Goal: Information Seeking & Learning: Compare options

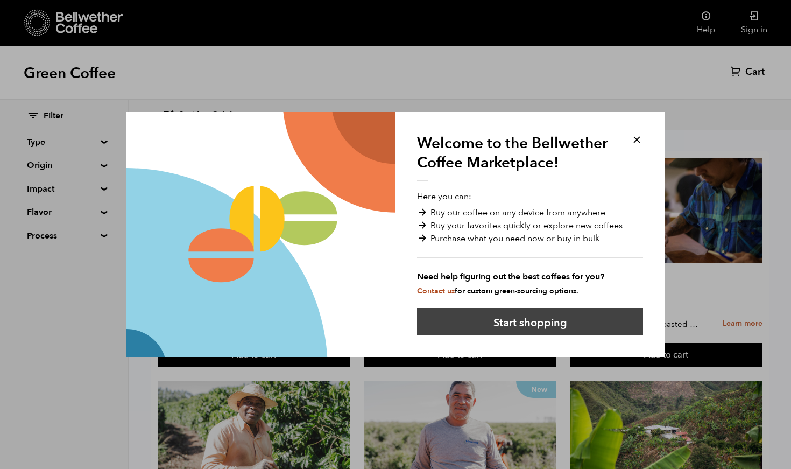
click at [512, 319] on button "Start shopping" at bounding box center [530, 321] width 226 height 27
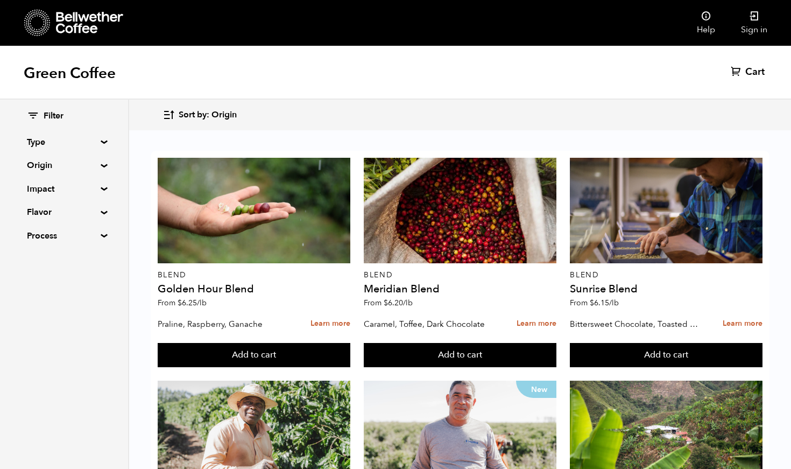
scroll to position [217, 0]
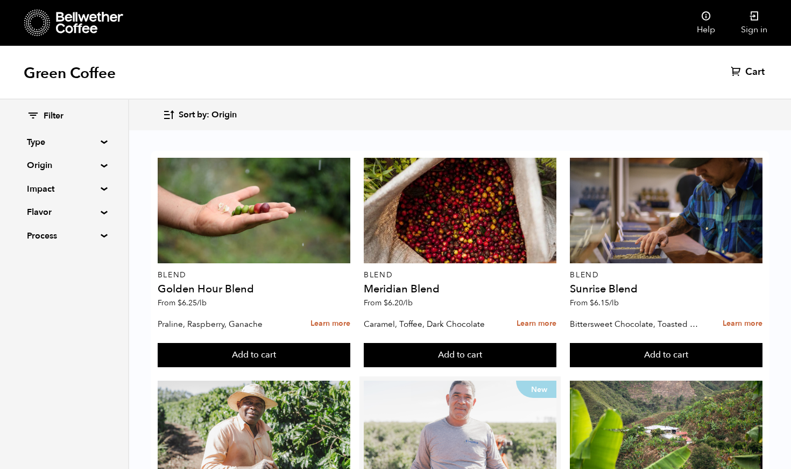
click at [448, 381] on div "New" at bounding box center [460, 434] width 193 height 106
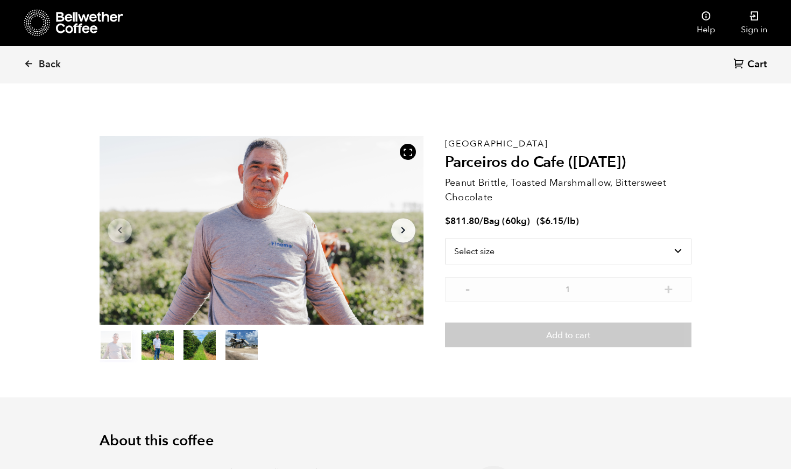
scroll to position [468, 573]
select select "bag-3"
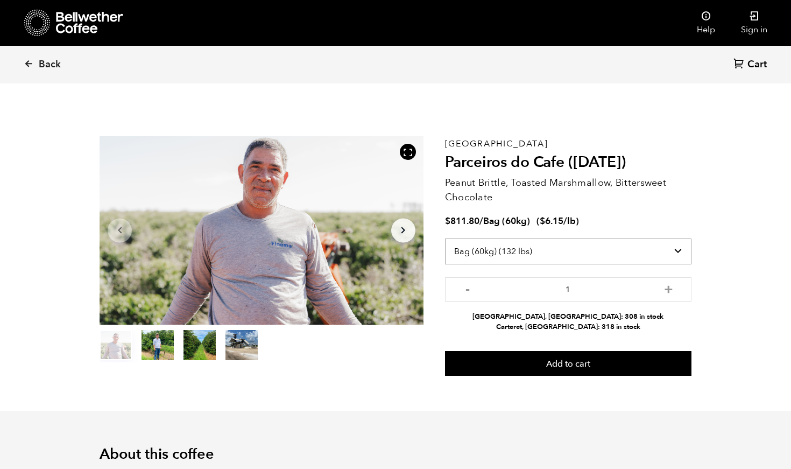
select select
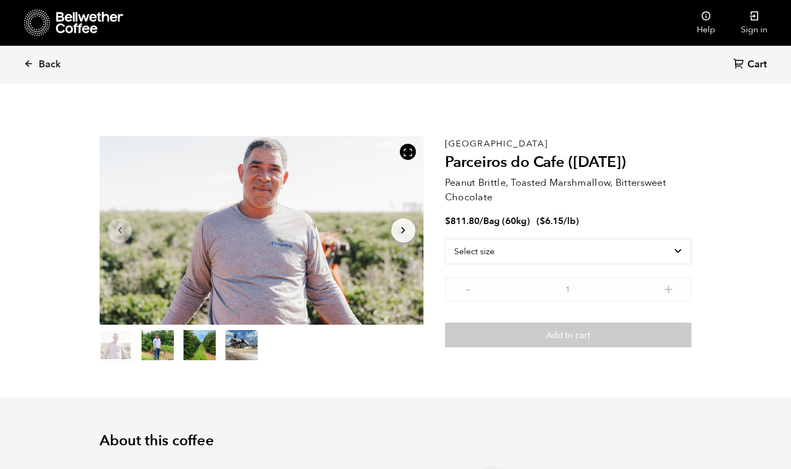
click at [408, 233] on icon "Arrow Right" at bounding box center [403, 230] width 13 height 13
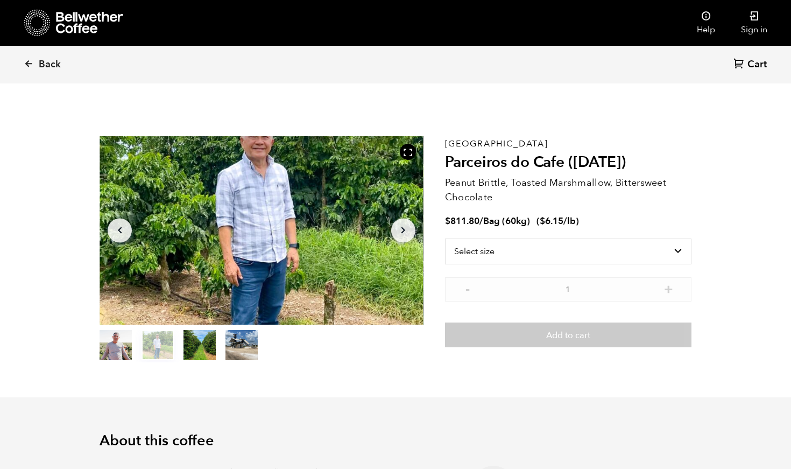
click at [408, 233] on icon "Arrow Right" at bounding box center [403, 230] width 13 height 13
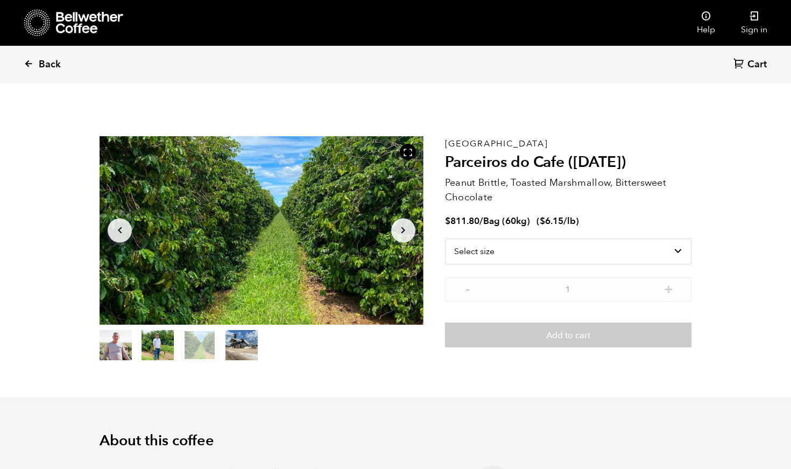
click at [51, 58] on span "Back" at bounding box center [50, 64] width 22 height 13
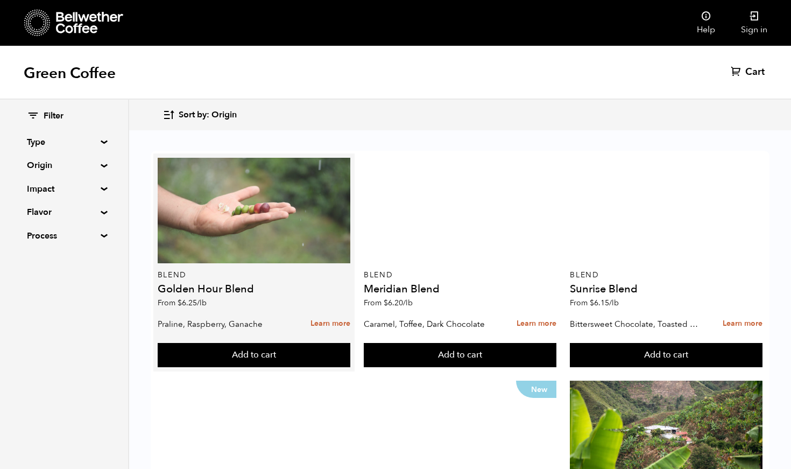
scroll to position [438, 0]
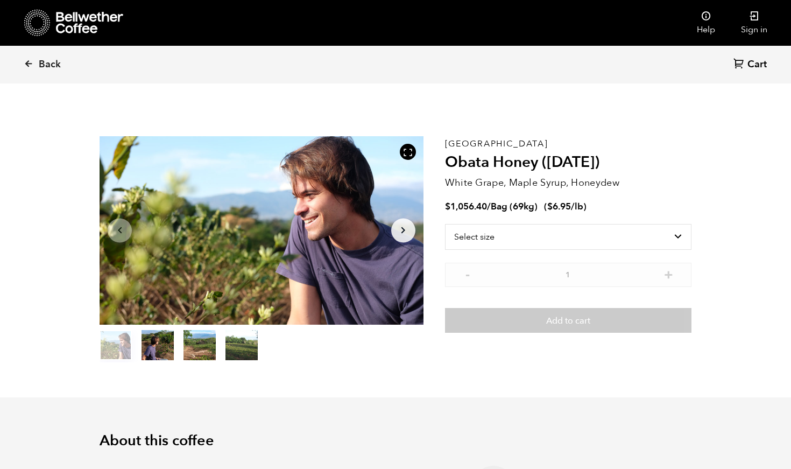
scroll to position [468, 573]
select select "bag-2"
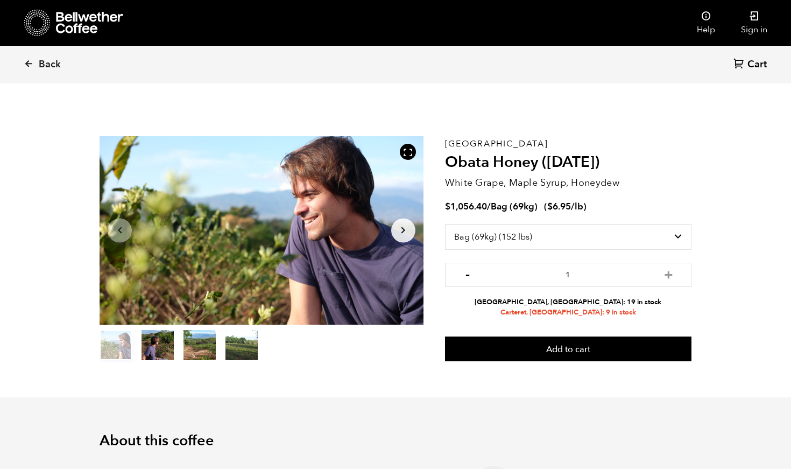
click at [466, 271] on button "-" at bounding box center [467, 273] width 13 height 11
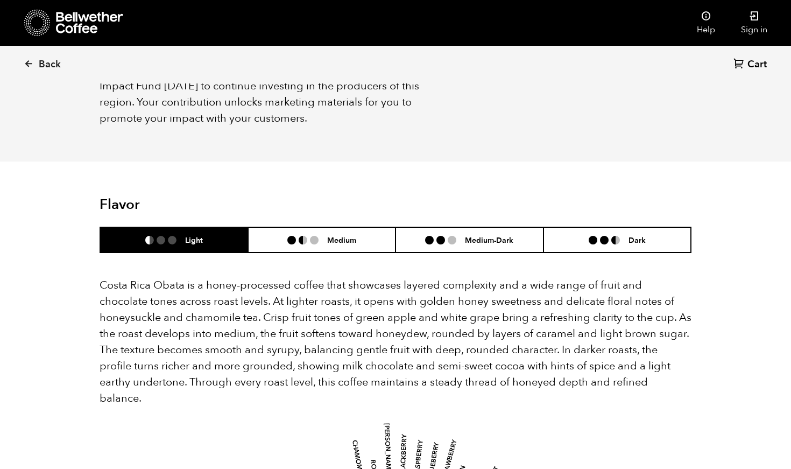
scroll to position [878, 0]
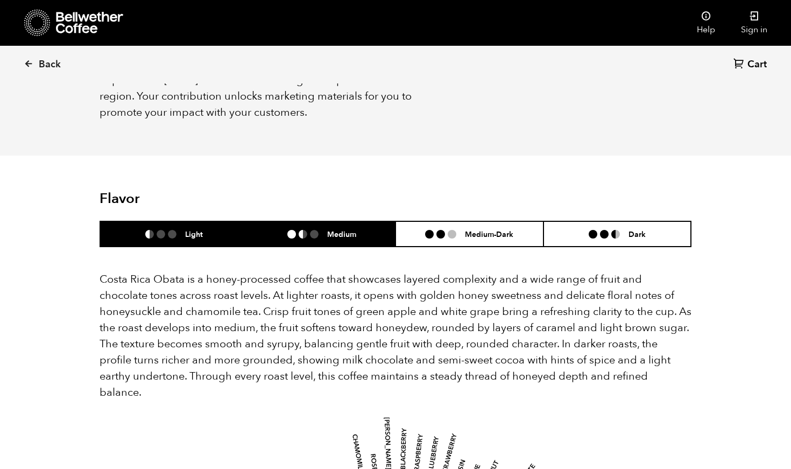
click at [341, 221] on li "Medium" at bounding box center [322, 233] width 148 height 25
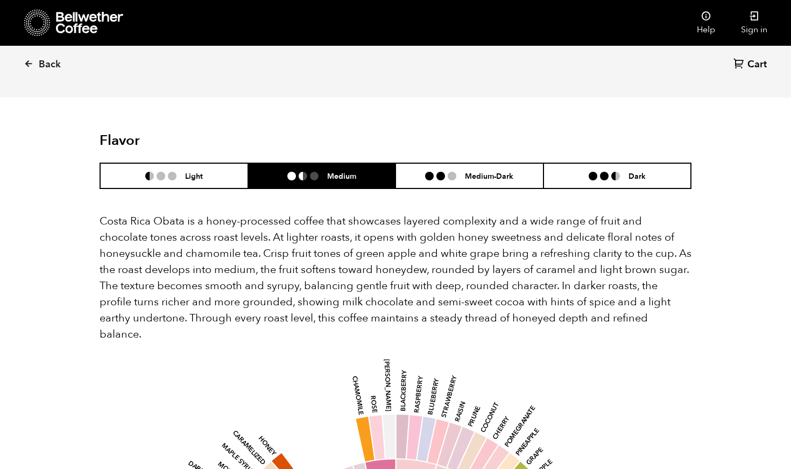
scroll to position [934, 0]
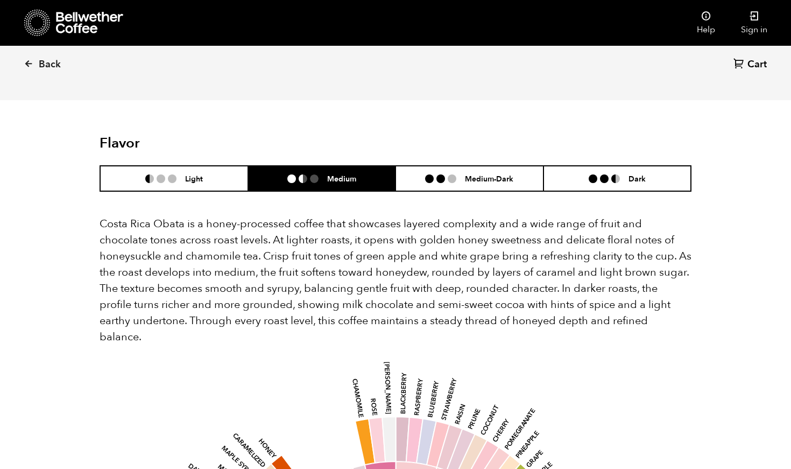
click at [342, 166] on li "Medium" at bounding box center [322, 178] width 148 height 25
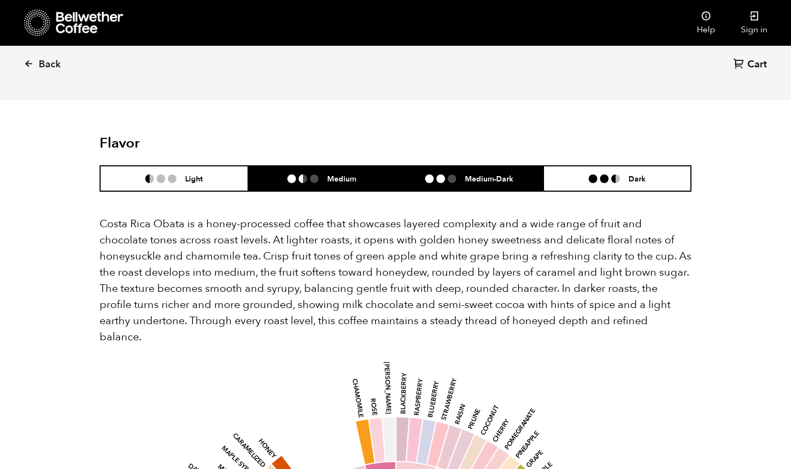
click at [455, 174] on li at bounding box center [452, 178] width 9 height 9
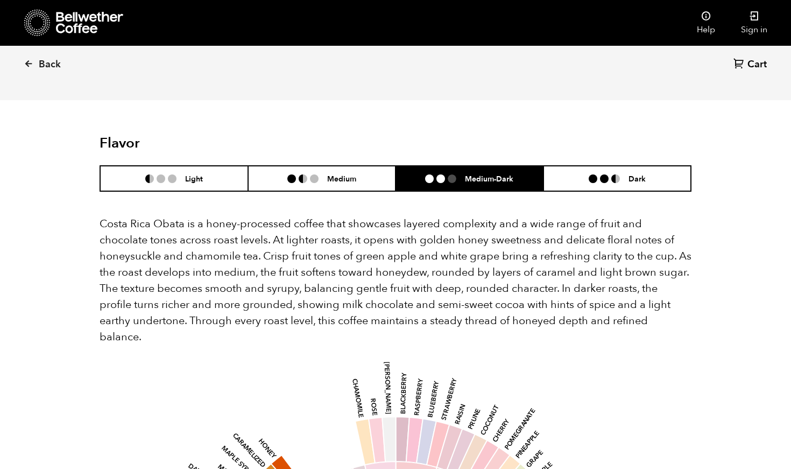
click at [401, 166] on li "Medium-Dark" at bounding box center [470, 178] width 148 height 25
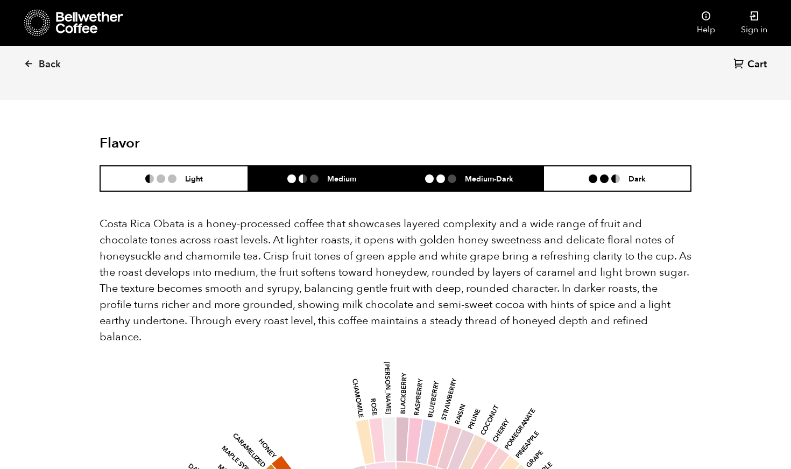
click at [390, 166] on li "Medium" at bounding box center [322, 178] width 148 height 25
click at [459, 174] on ul at bounding box center [445, 178] width 40 height 9
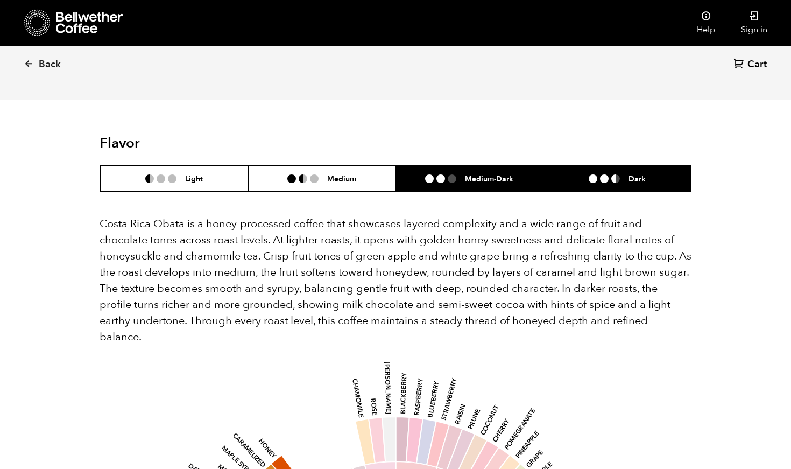
click at [593, 174] on li at bounding box center [593, 178] width 9 height 9
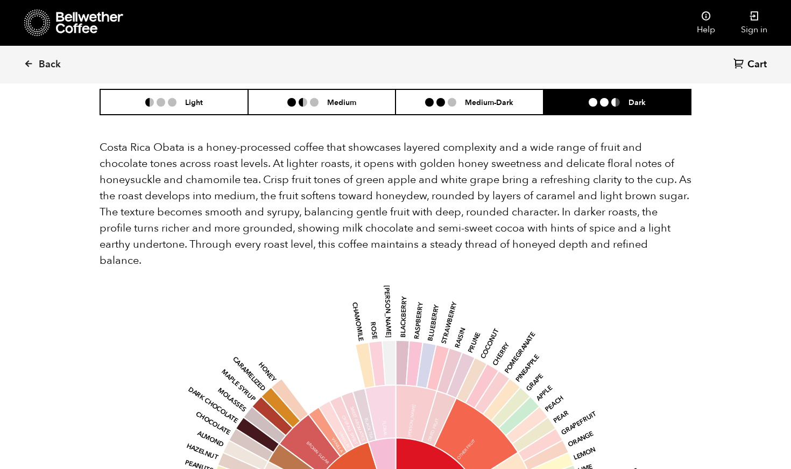
scroll to position [959, 0]
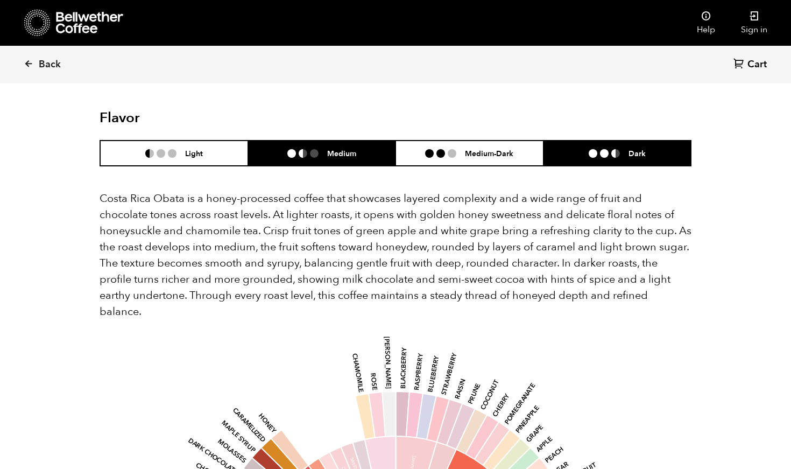
click at [377, 141] on li "Medium" at bounding box center [322, 153] width 148 height 25
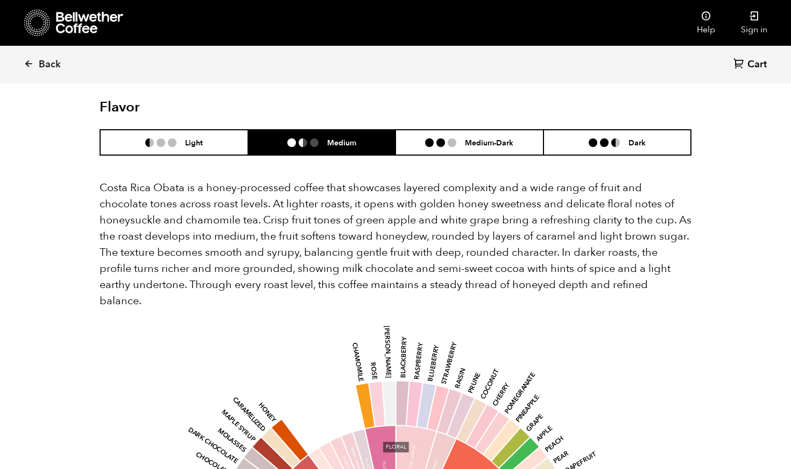
scroll to position [930, 0]
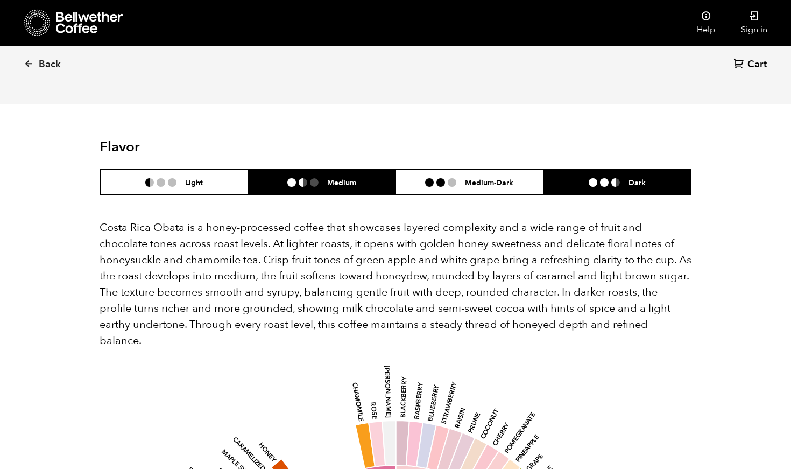
click at [614, 178] on li at bounding box center [616, 182] width 9 height 9
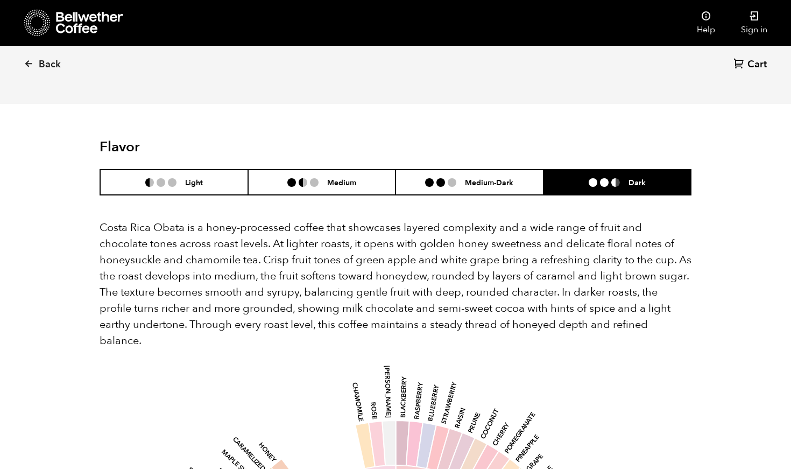
click at [544, 170] on li "Dark" at bounding box center [618, 182] width 148 height 25
click at [522, 170] on li "Medium-Dark" at bounding box center [470, 182] width 148 height 25
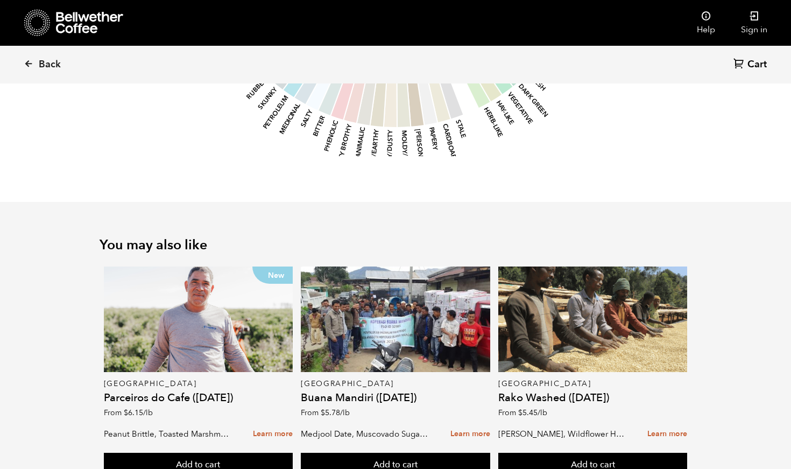
scroll to position [1601, 0]
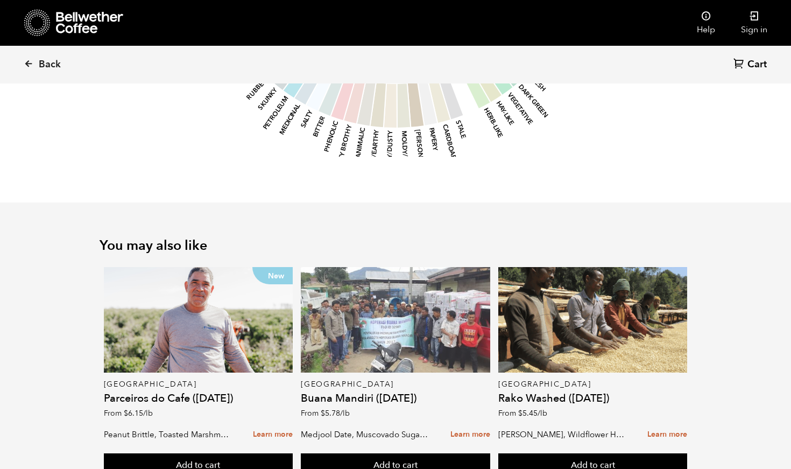
click at [350, 267] on div at bounding box center [396, 320] width 190 height 106
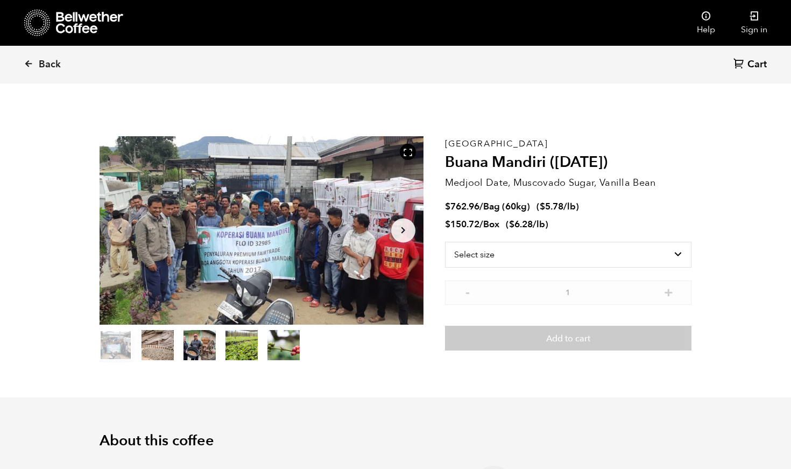
scroll to position [468, 573]
select select "box"
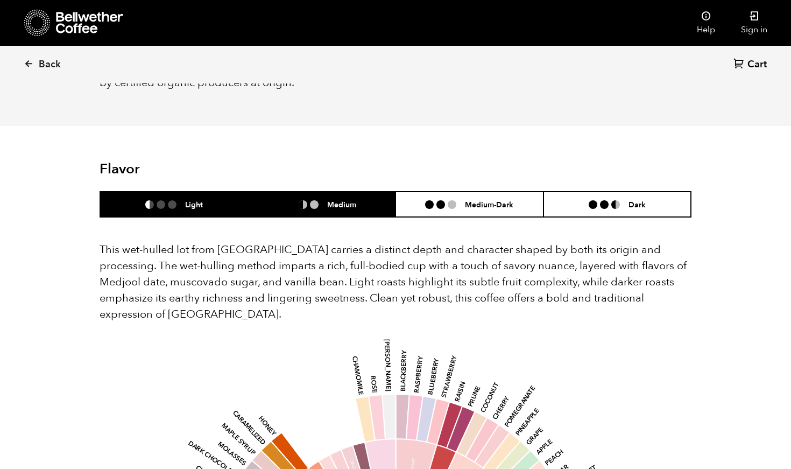
scroll to position [607, 0]
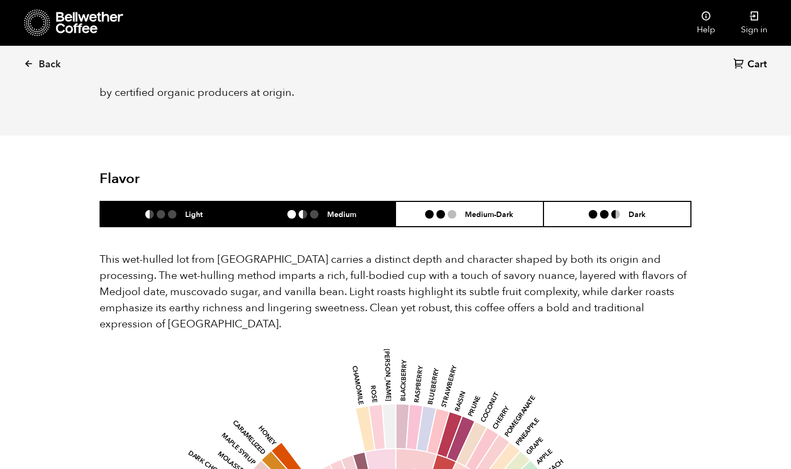
click at [353, 209] on h6 "Medium" at bounding box center [341, 213] width 29 height 9
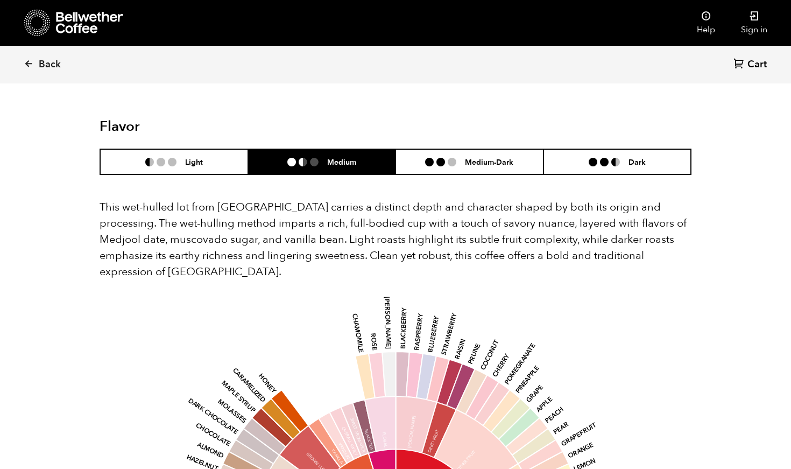
scroll to position [649, 0]
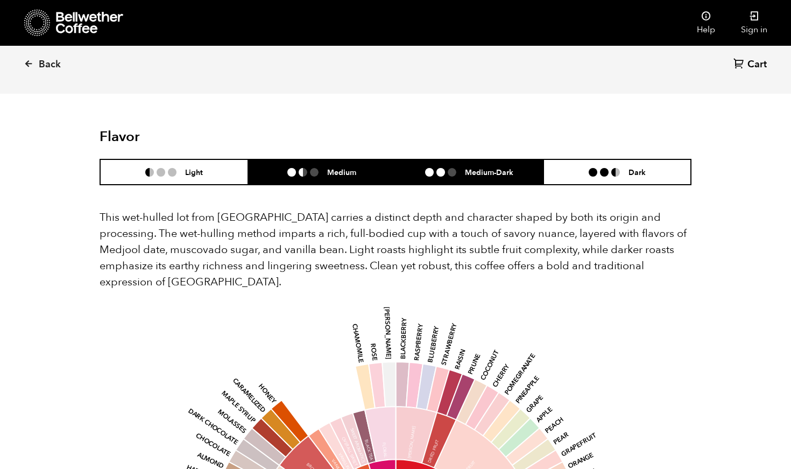
click at [486, 167] on h6 "Medium-Dark" at bounding box center [489, 171] width 48 height 9
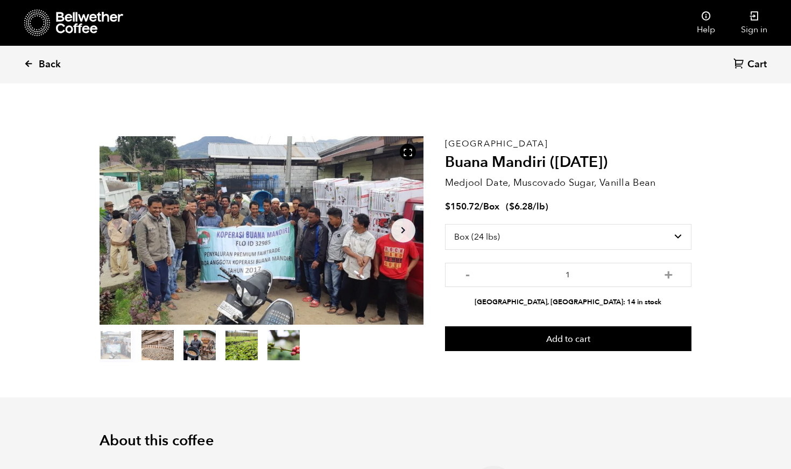
scroll to position [0, 0]
click at [29, 65] on icon at bounding box center [29, 64] width 10 height 10
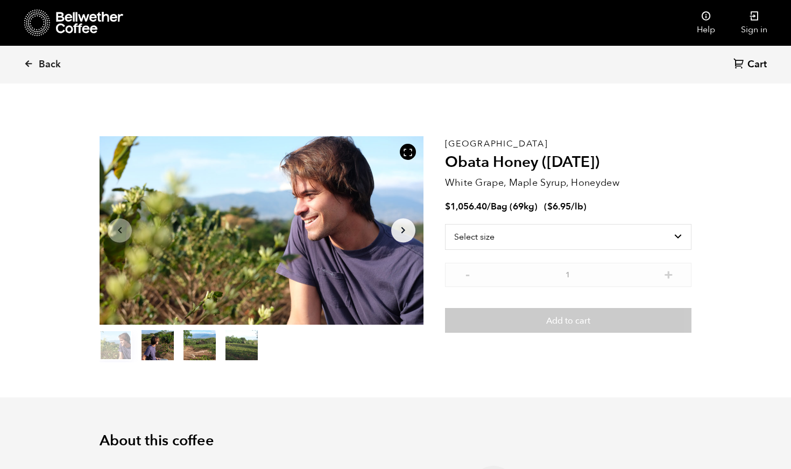
scroll to position [468, 573]
click at [40, 69] on span "Back" at bounding box center [50, 64] width 22 height 13
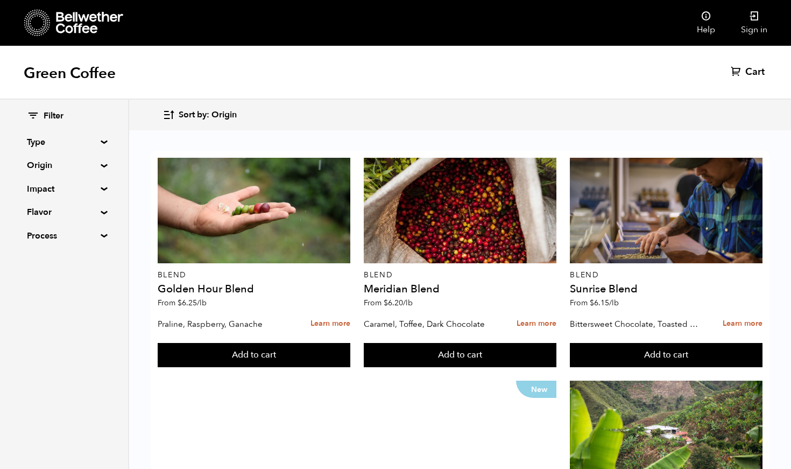
scroll to position [884, 0]
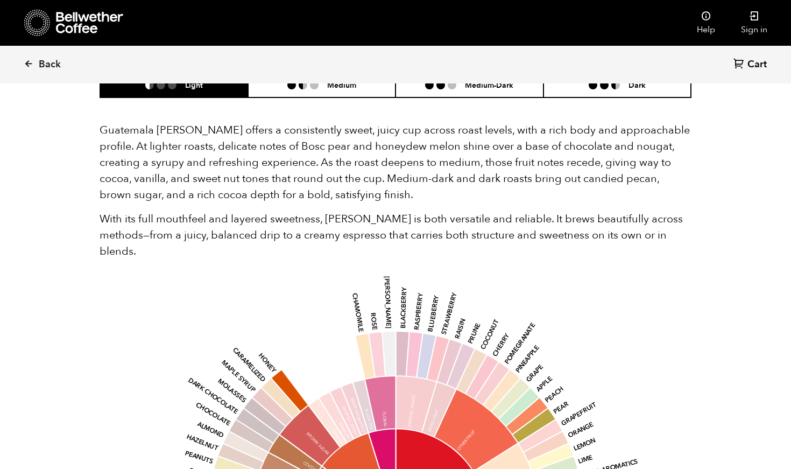
scroll to position [586, 0]
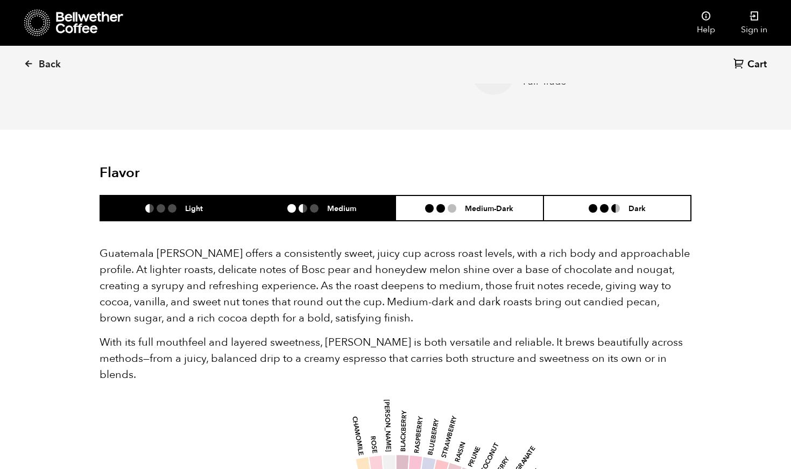
click at [335, 213] on h6 "Medium" at bounding box center [341, 208] width 29 height 9
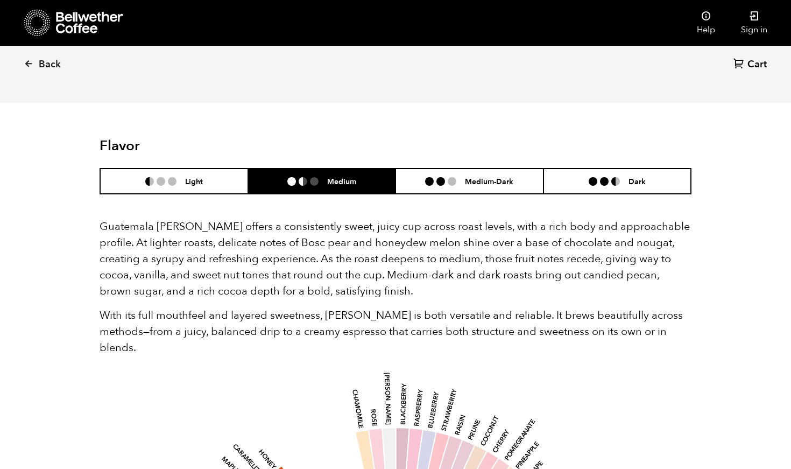
scroll to position [601, 0]
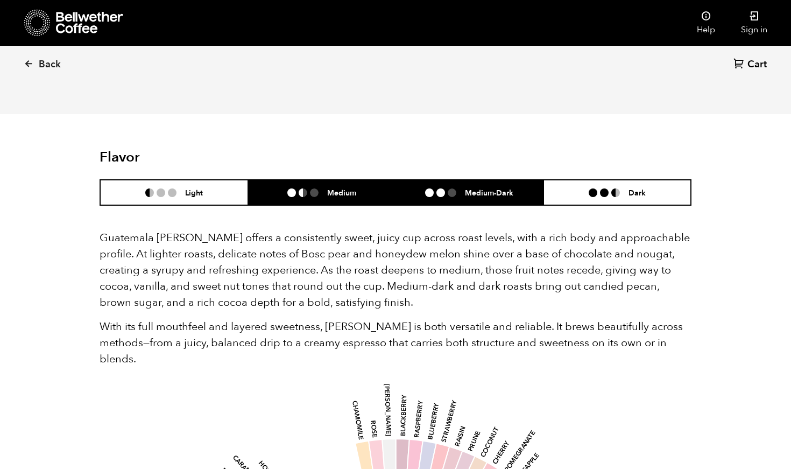
click at [431, 186] on li "Medium-Dark" at bounding box center [470, 192] width 148 height 25
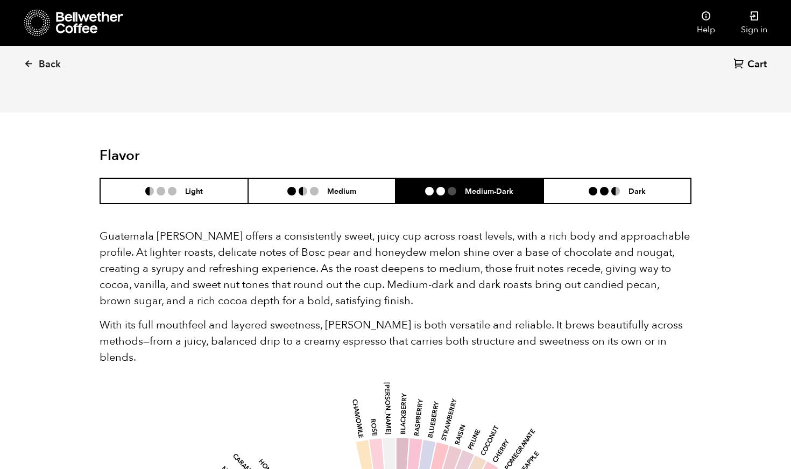
scroll to position [602, 0]
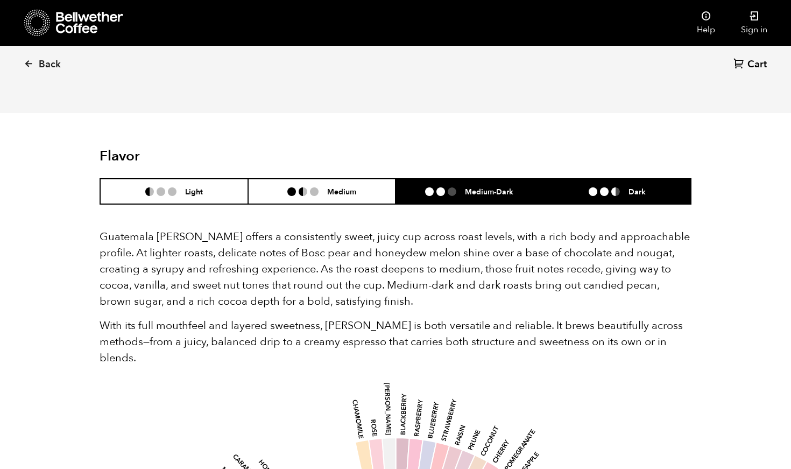
click at [601, 192] on li at bounding box center [604, 191] width 9 height 9
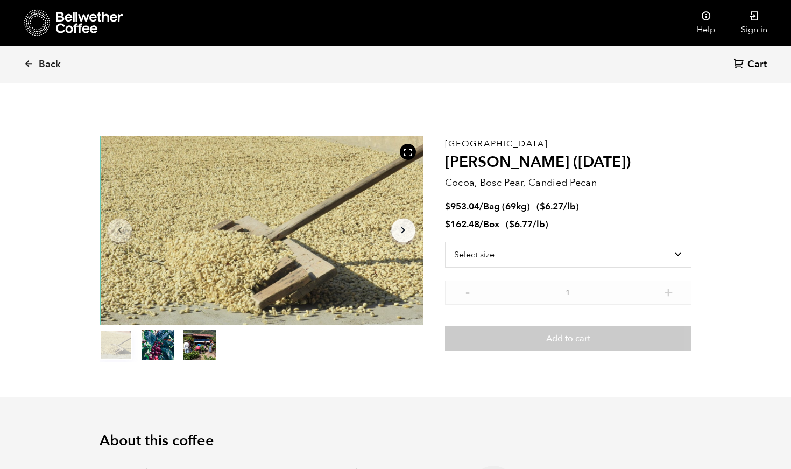
scroll to position [0, 0]
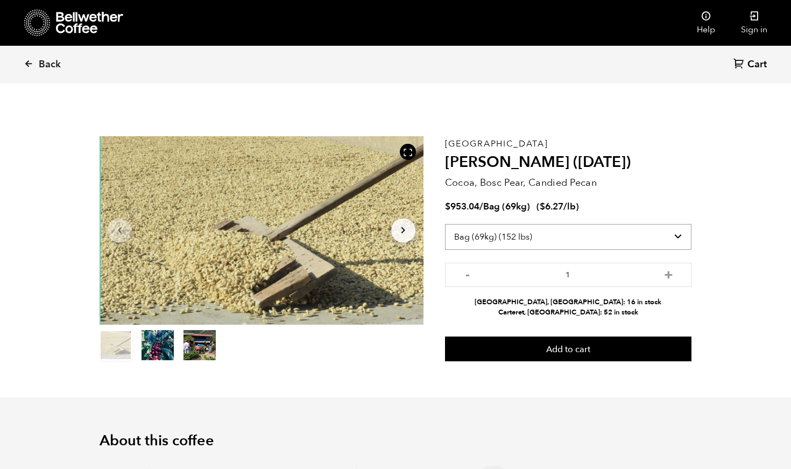
select select "box"
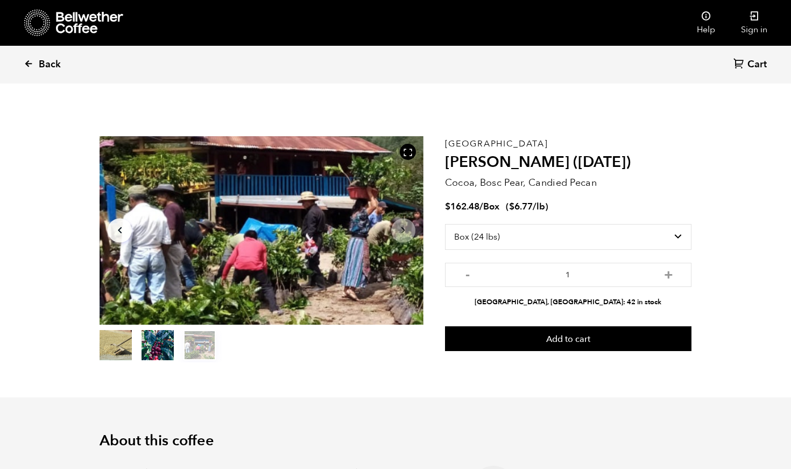
click at [48, 58] on span "Back" at bounding box center [50, 64] width 22 height 13
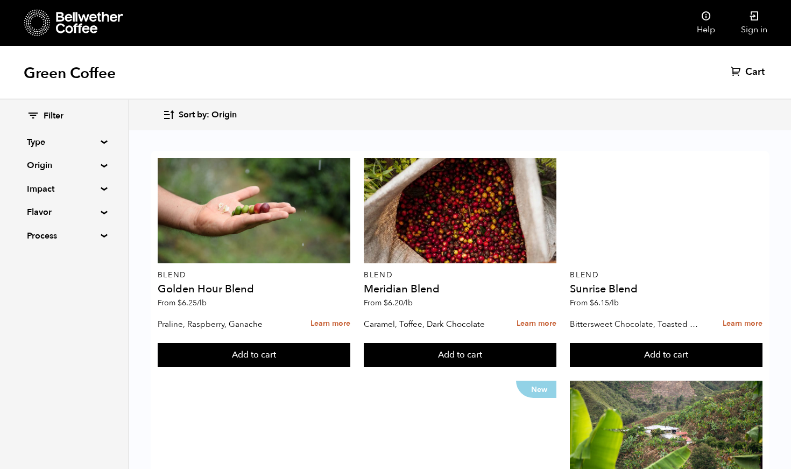
scroll to position [163, 0]
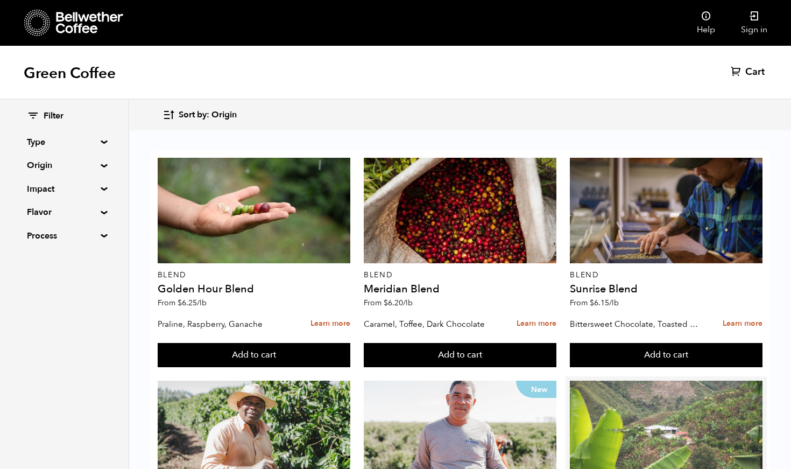
click at [622, 381] on div at bounding box center [666, 434] width 193 height 106
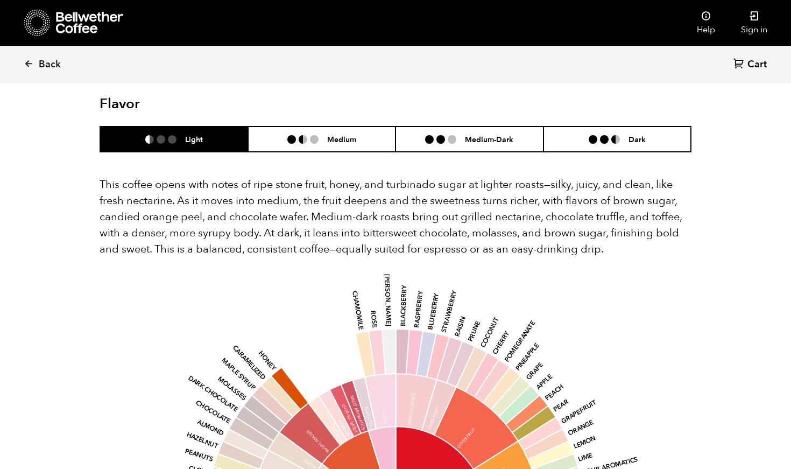
scroll to position [664, 0]
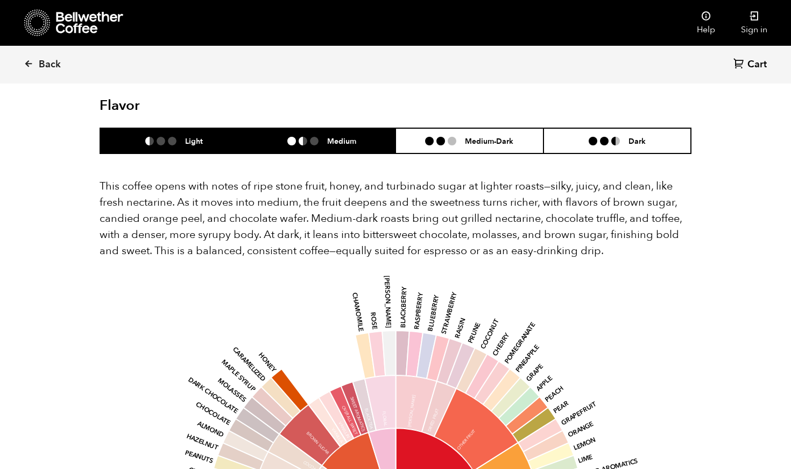
click at [366, 128] on li "Medium" at bounding box center [322, 140] width 148 height 25
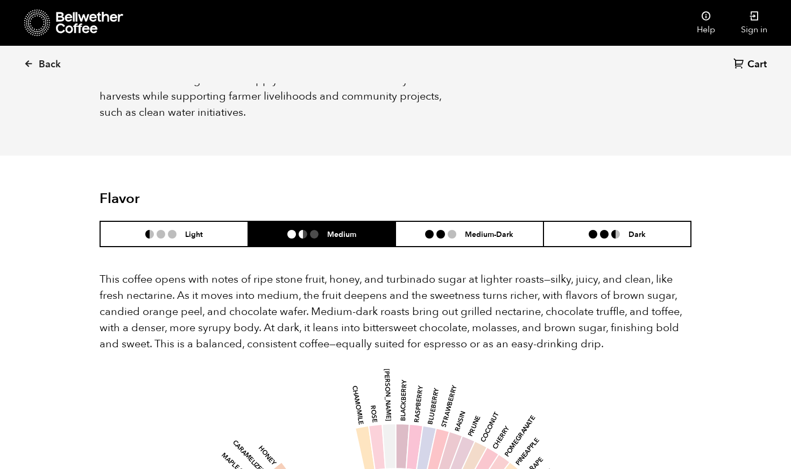
scroll to position [566, 0]
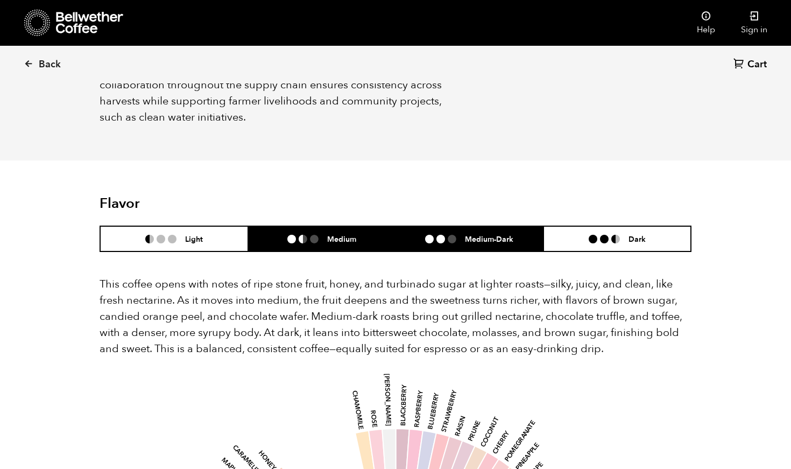
click at [459, 235] on ul at bounding box center [445, 239] width 40 height 9
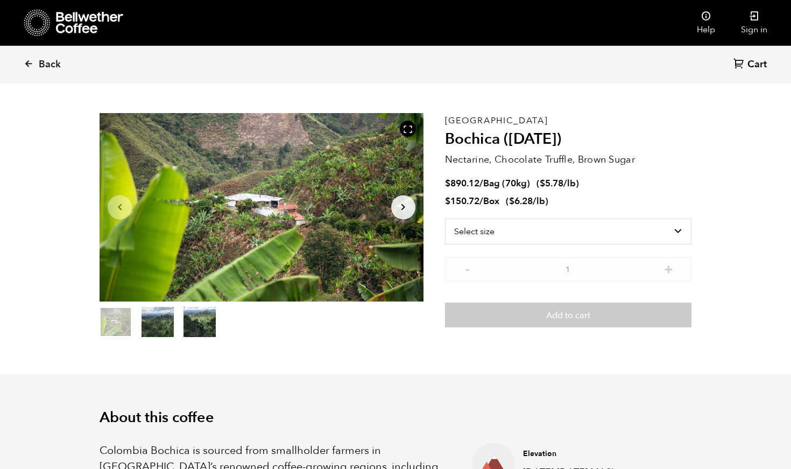
scroll to position [23, 0]
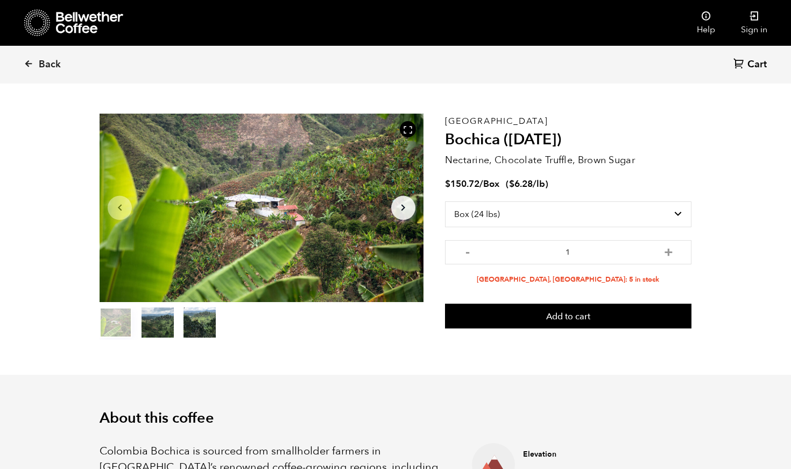
click at [483, 229] on div "Select size Bag (70kg) (154 lbs) Box (24 lbs)" at bounding box center [568, 220] width 247 height 39
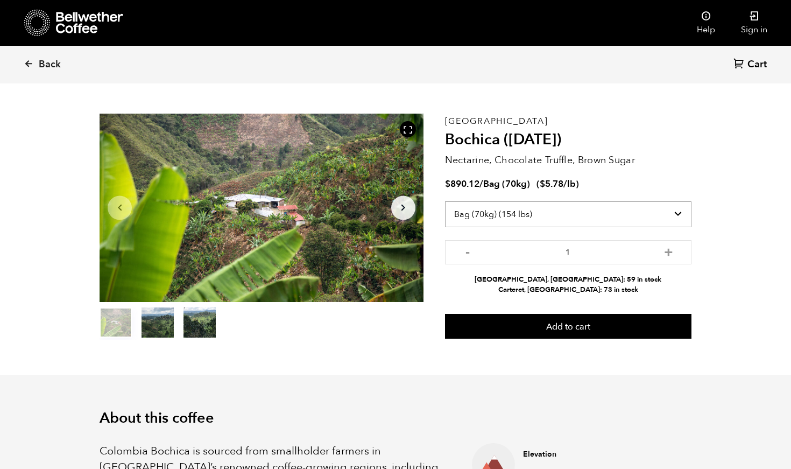
select select "box"
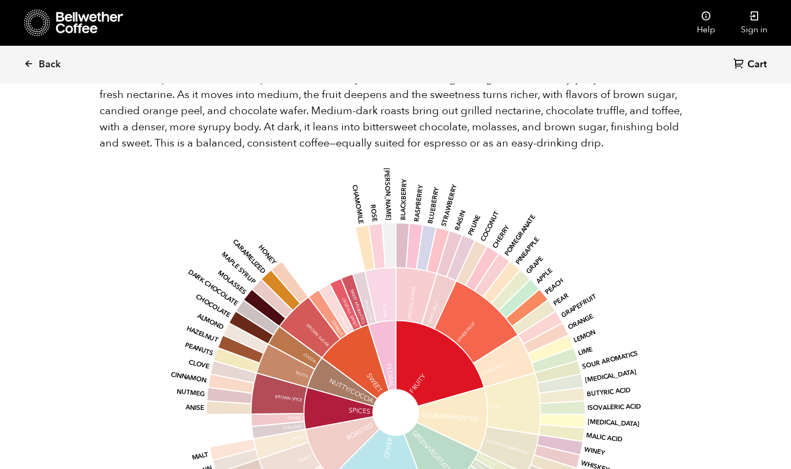
scroll to position [710, 0]
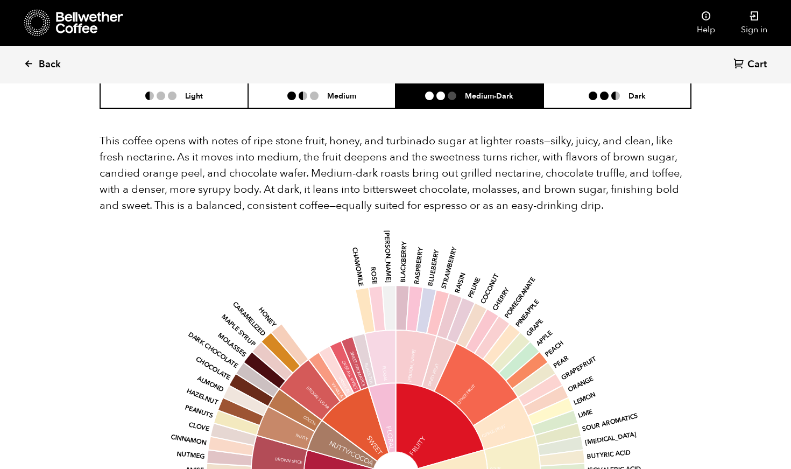
click at [59, 72] on link "Back" at bounding box center [57, 64] width 67 height 37
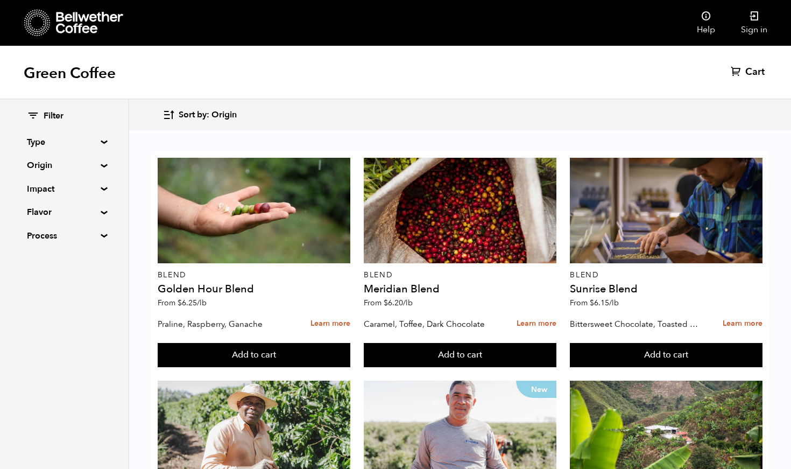
scroll to position [683, 0]
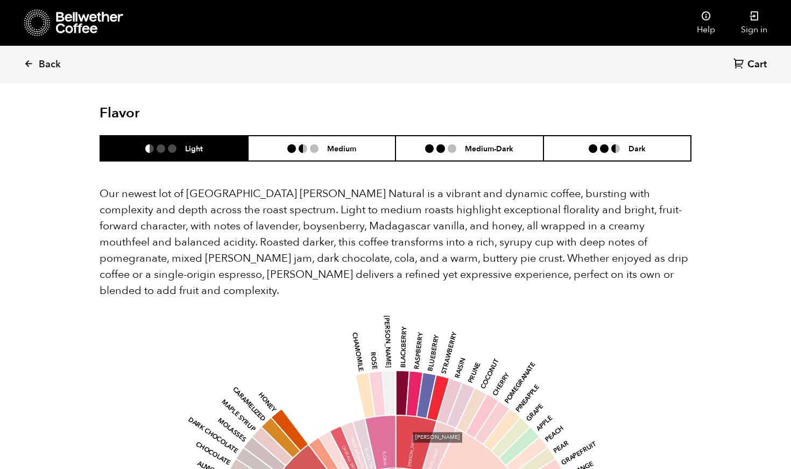
scroll to position [878, 0]
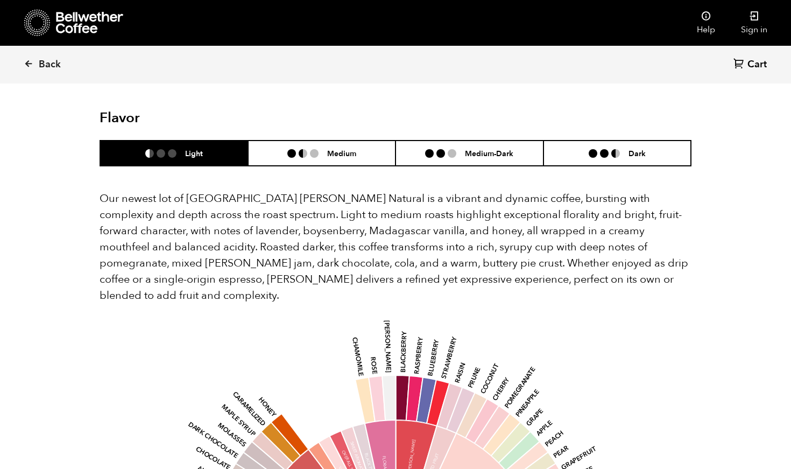
click at [335, 117] on header "Flavor Light Medium Medium-Dark Dark" at bounding box center [396, 138] width 592 height 57
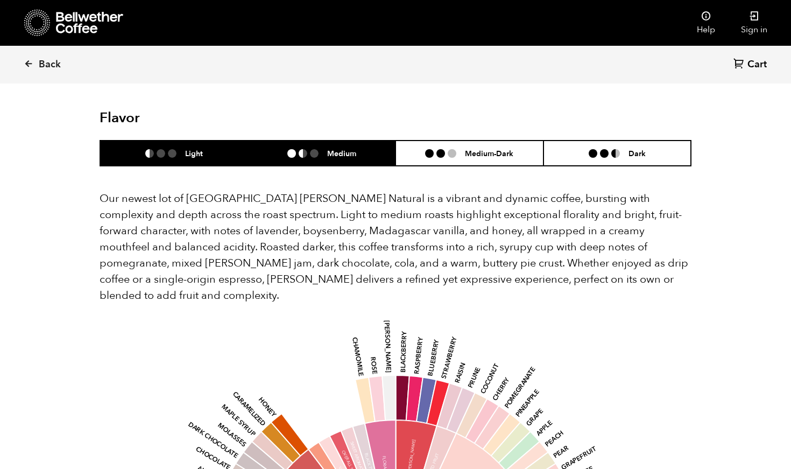
click at [331, 149] on h6 "Medium" at bounding box center [341, 153] width 29 height 9
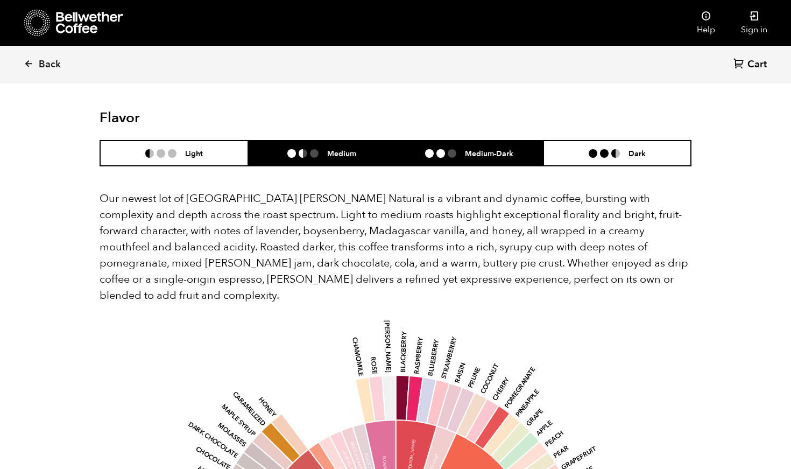
click at [463, 141] on li "Medium-Dark" at bounding box center [470, 153] width 148 height 25
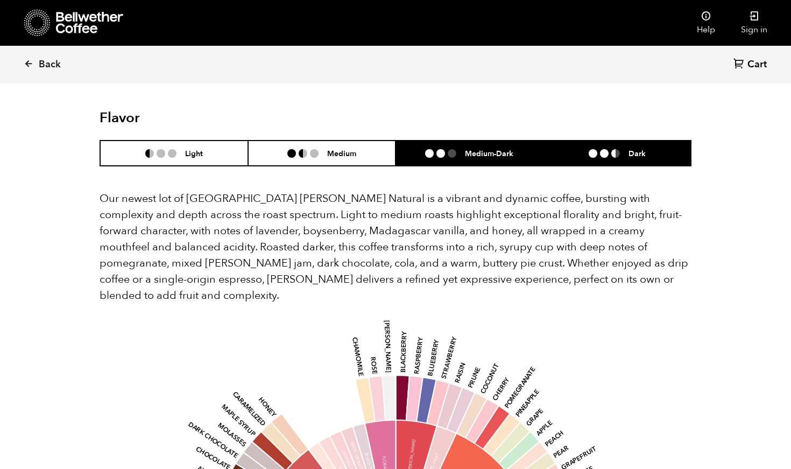
click at [584, 141] on li "Dark" at bounding box center [618, 153] width 148 height 25
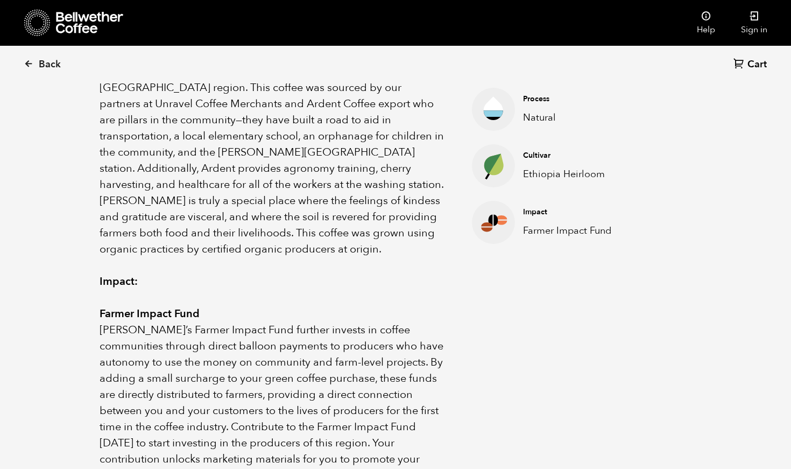
scroll to position [344, 0]
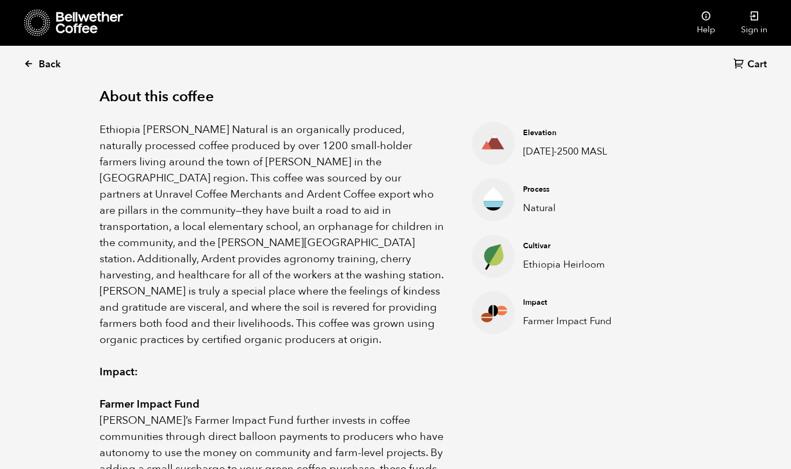
click at [52, 59] on span "Back" at bounding box center [50, 64] width 22 height 13
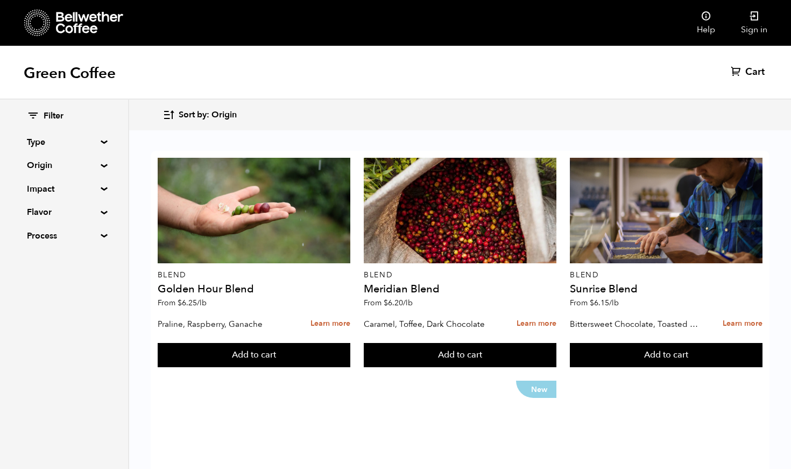
scroll to position [755, 0]
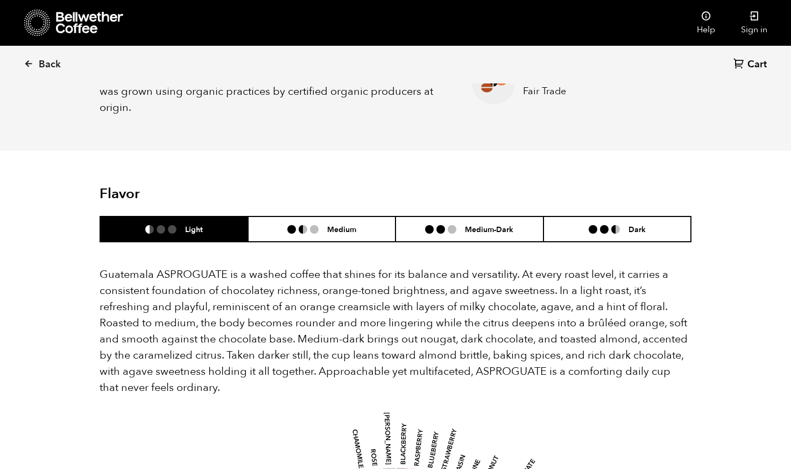
scroll to position [552, 0]
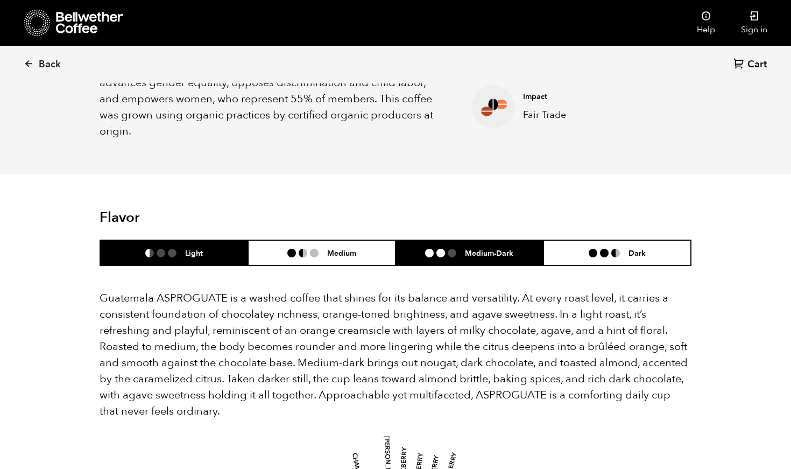
click at [465, 247] on li "Medium-Dark" at bounding box center [470, 252] width 148 height 25
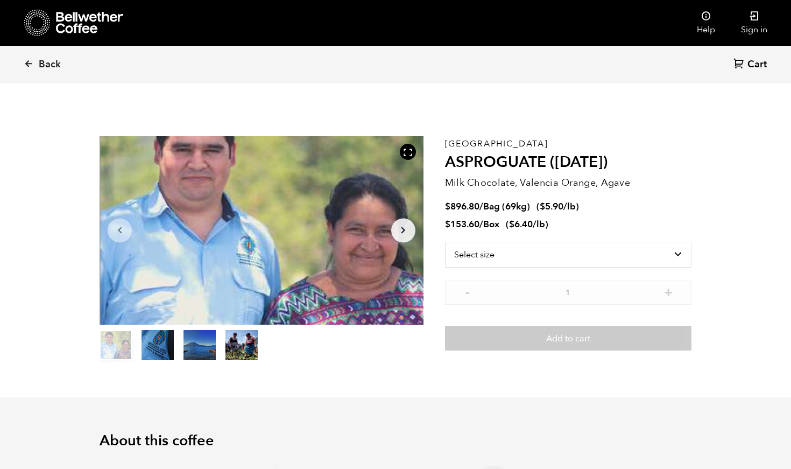
scroll to position [0, 0]
